Goal: Find specific page/section: Find specific page/section

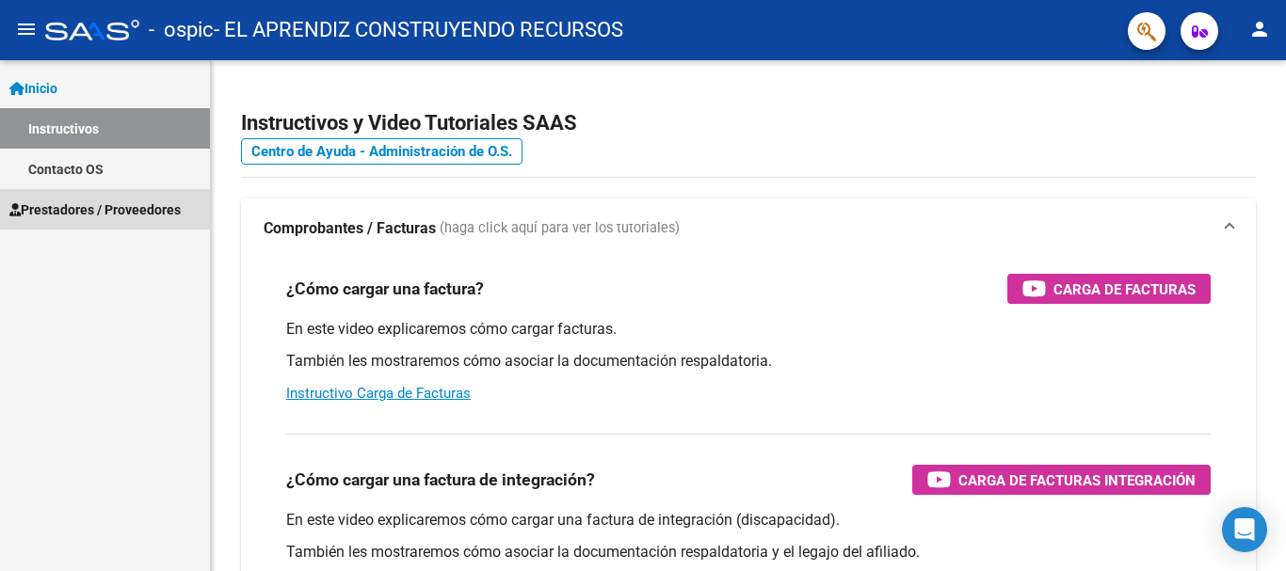
click at [93, 208] on span "Prestadores / Proveedores" at bounding box center [94, 210] width 171 height 21
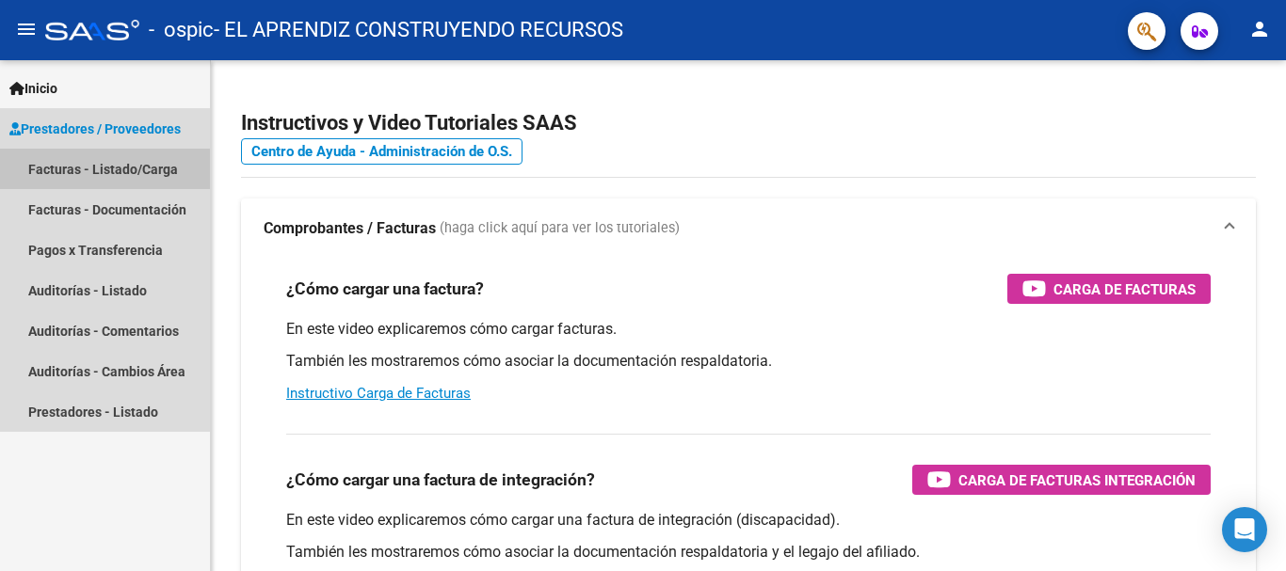
click at [95, 174] on link "Facturas - Listado/Carga" at bounding box center [105, 169] width 210 height 40
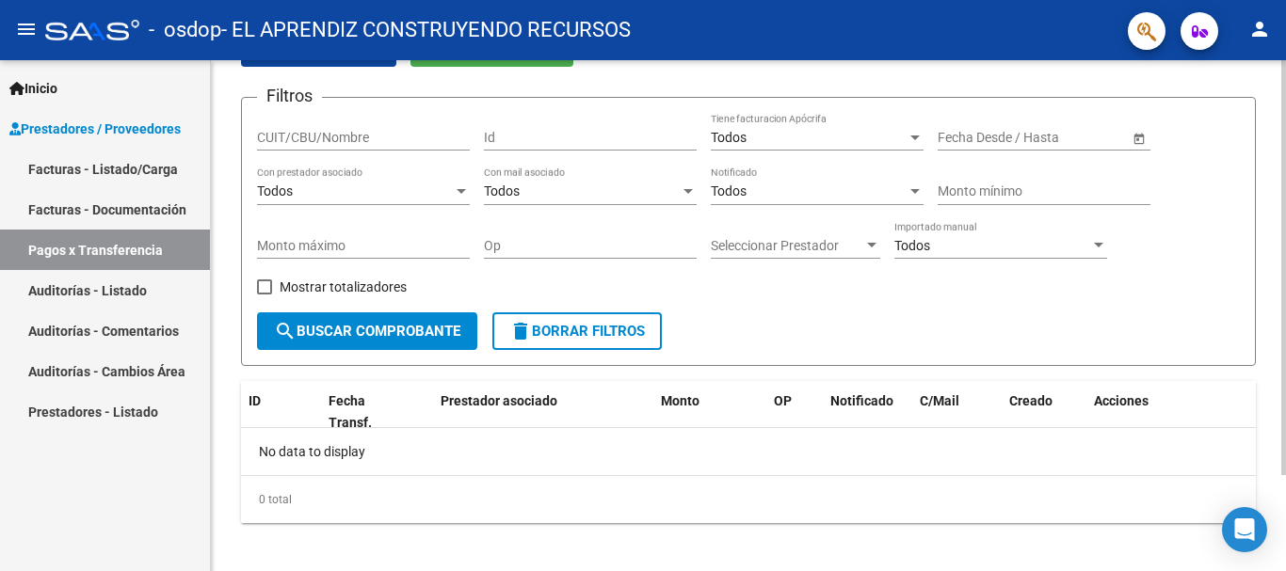
scroll to position [119, 0]
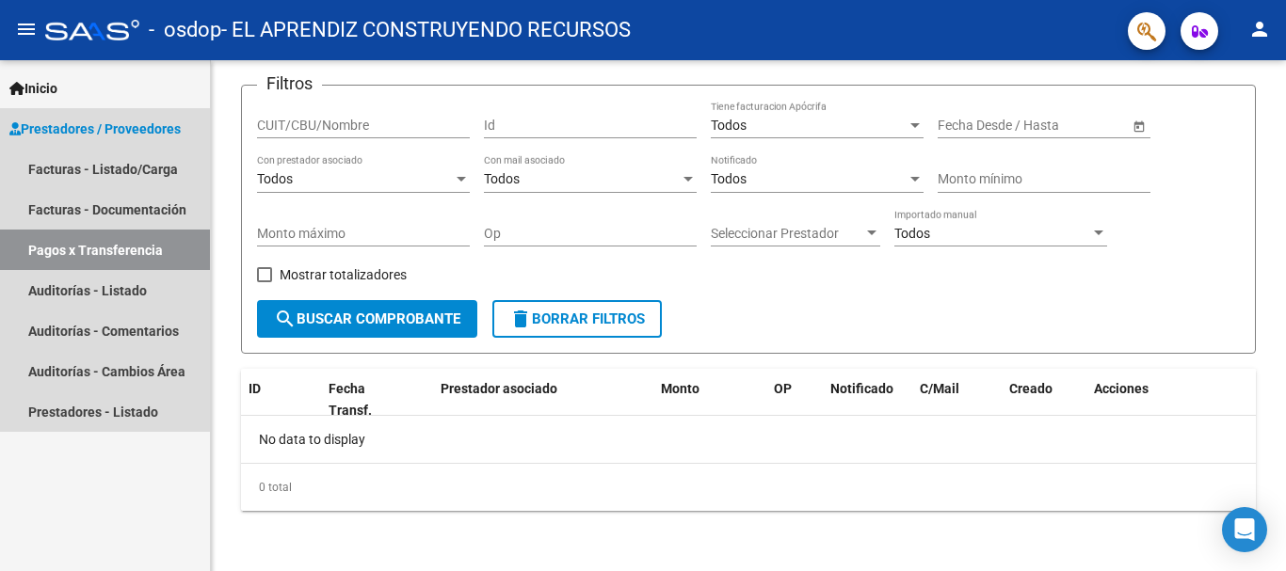
click at [158, 126] on span "Prestadores / Proveedores" at bounding box center [94, 129] width 171 height 21
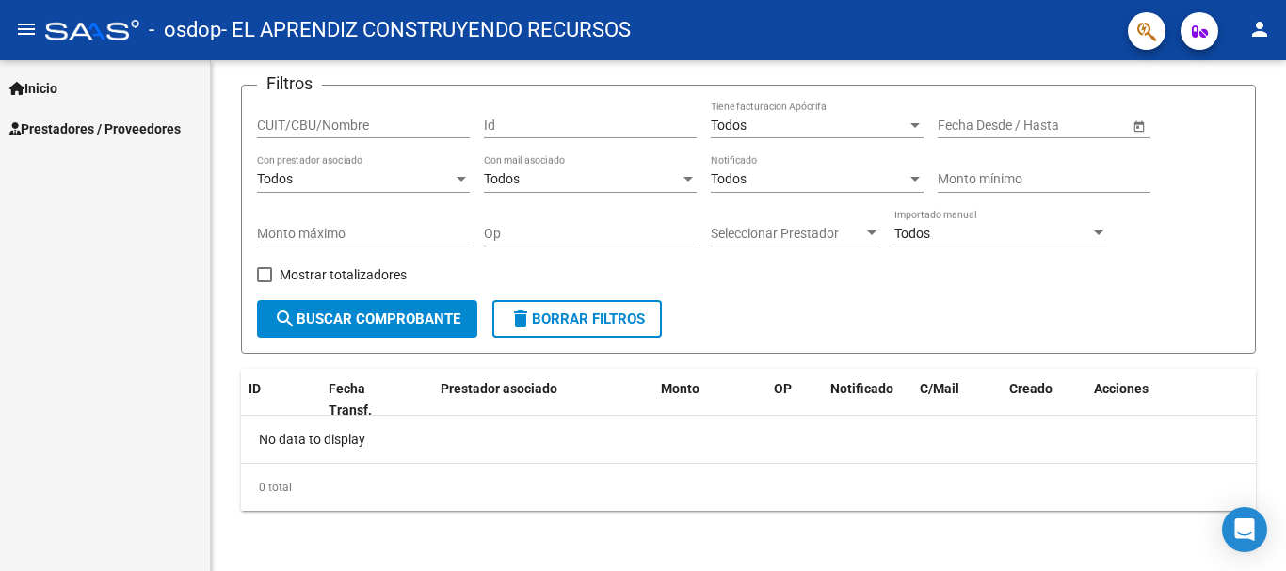
click at [139, 137] on span "Prestadores / Proveedores" at bounding box center [94, 129] width 171 height 21
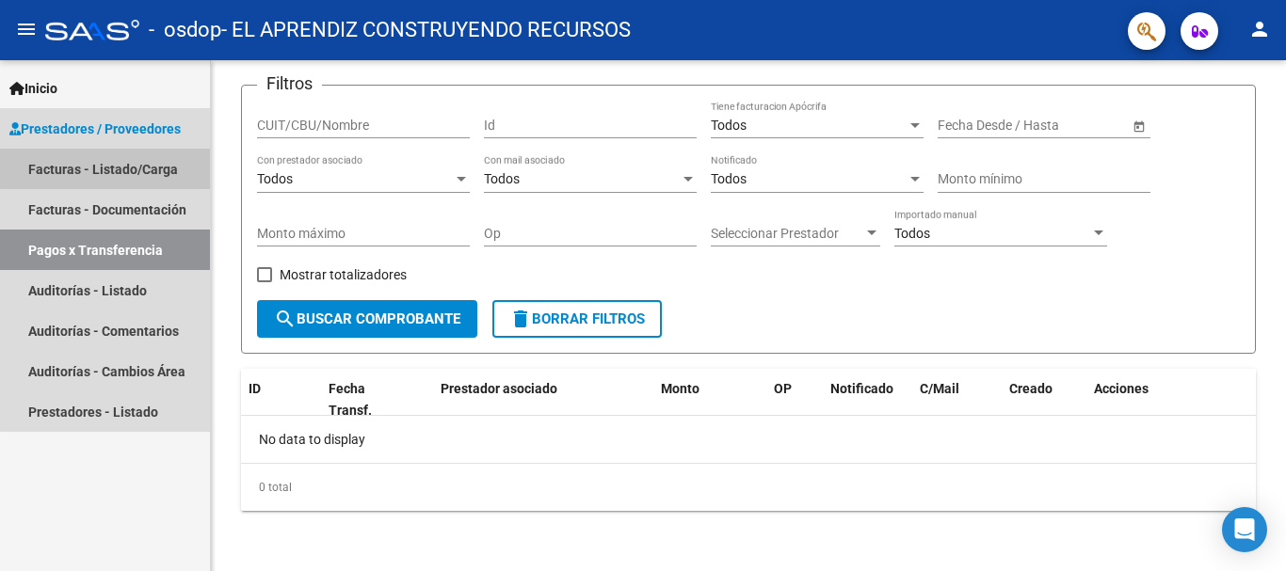
click at [137, 166] on link "Facturas - Listado/Carga" at bounding box center [105, 169] width 210 height 40
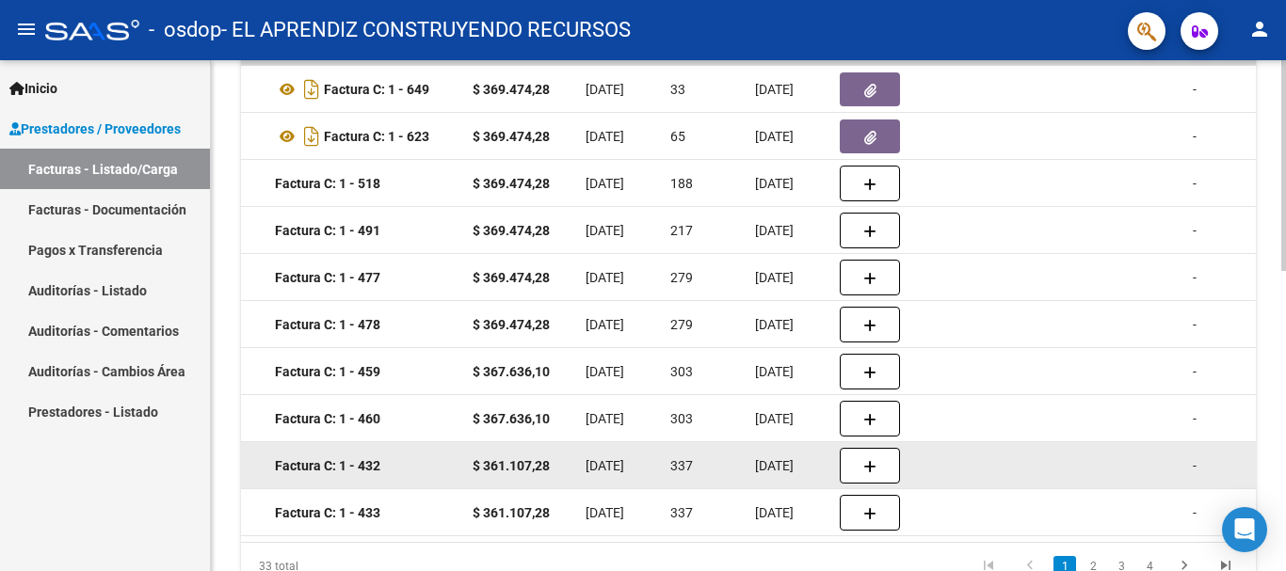
scroll to position [542, 0]
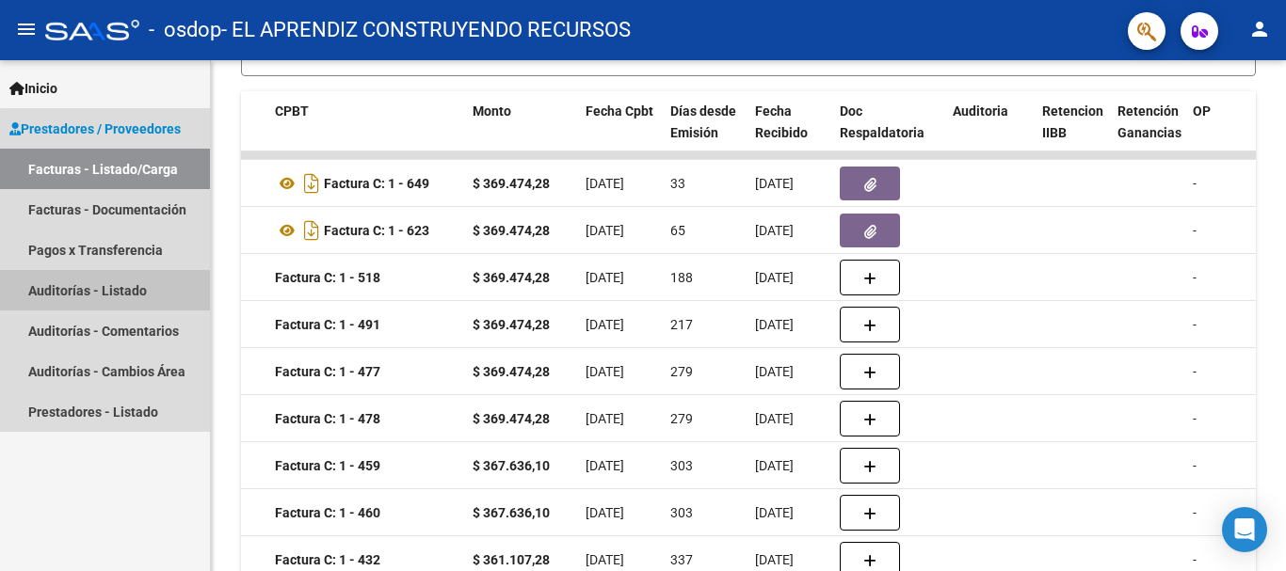
click at [135, 290] on link "Auditorías - Listado" at bounding box center [105, 290] width 210 height 40
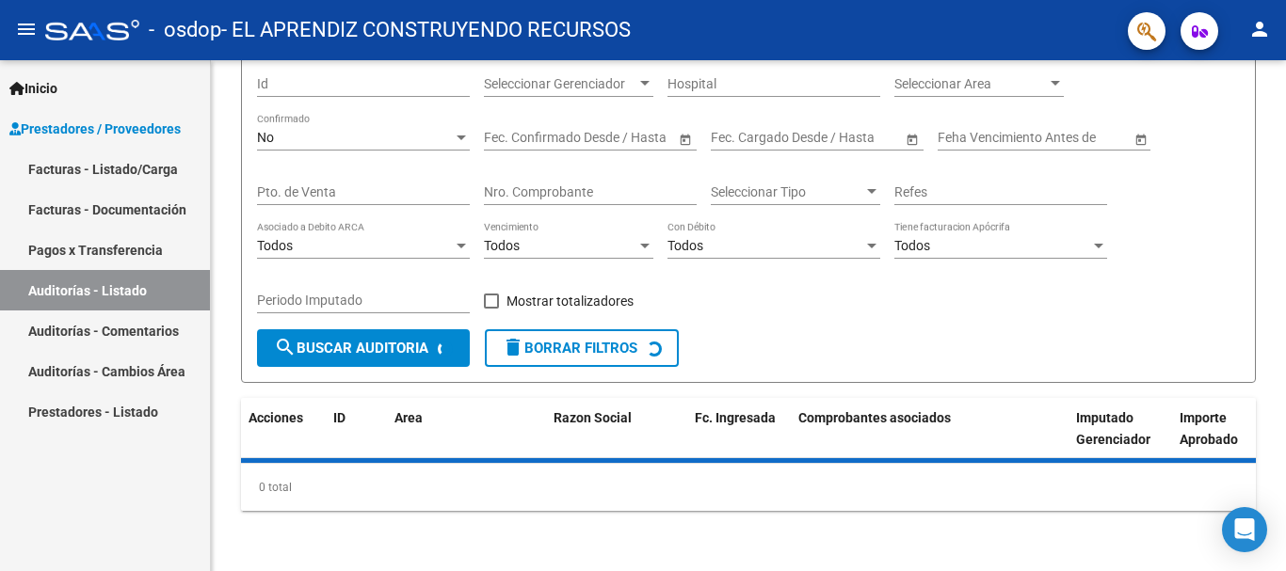
scroll to position [201, 0]
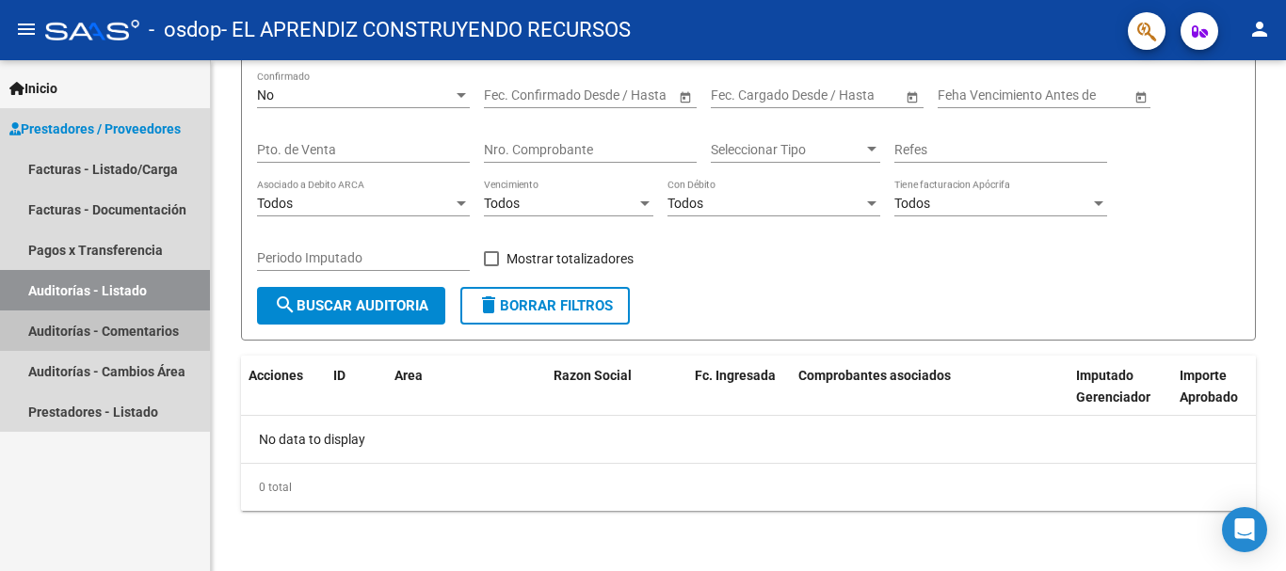
click at [117, 335] on link "Auditorías - Comentarios" at bounding box center [105, 331] width 210 height 40
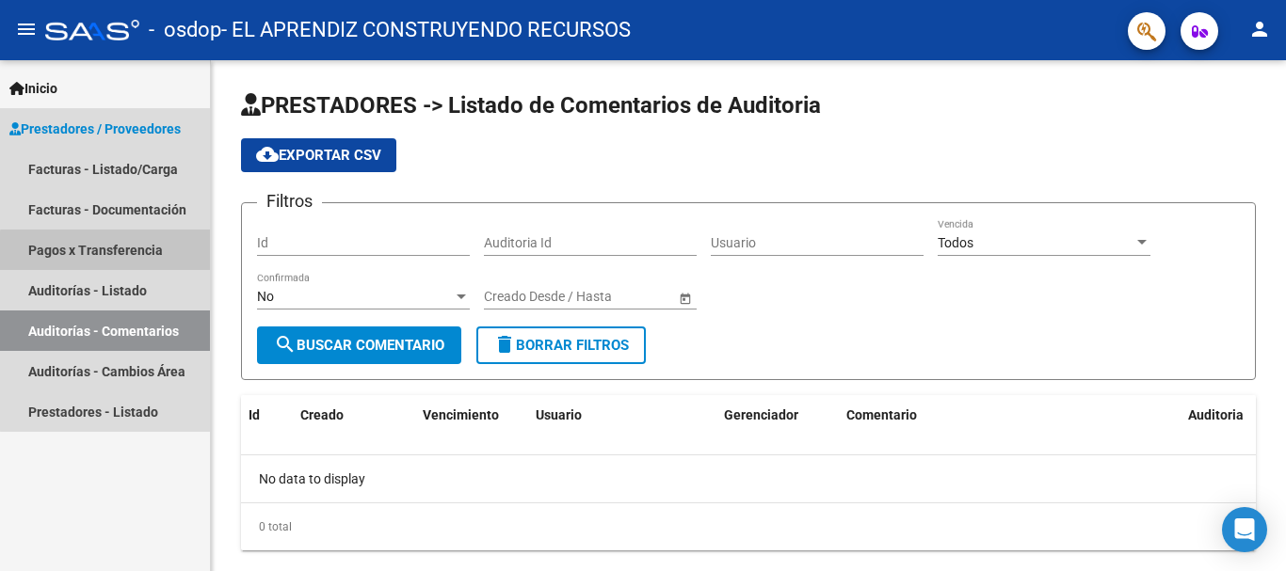
click at [118, 252] on link "Pagos x Transferencia" at bounding box center [105, 250] width 210 height 40
